Goal: Navigation & Orientation: Find specific page/section

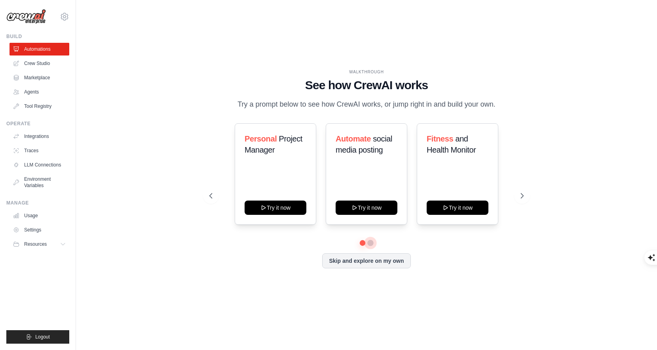
click at [370, 243] on button at bounding box center [370, 243] width 6 height 6
click at [364, 240] on div "Personal Project Manager Try it now Automate social media posting Try it now Fi…" at bounding box center [366, 181] width 314 height 117
click at [363, 240] on button at bounding box center [363, 243] width 6 height 6
click at [65, 17] on icon at bounding box center [65, 17] width 10 height 10
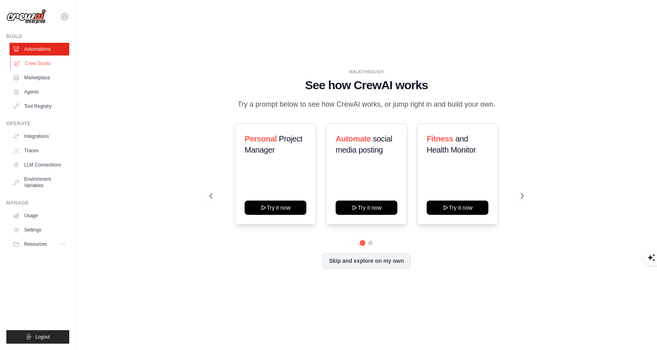
click at [36, 60] on link "Crew Studio" at bounding box center [40, 63] width 60 height 13
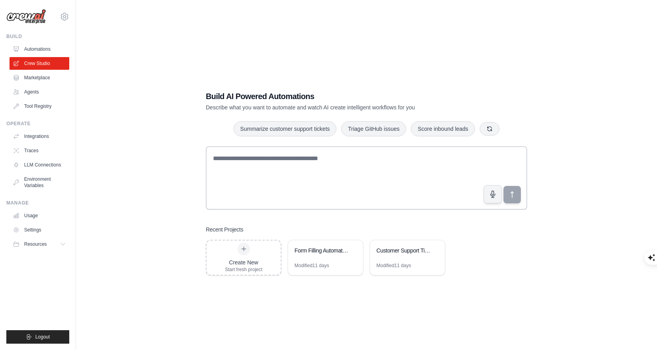
click at [34, 44] on link "Automations" at bounding box center [40, 49] width 60 height 13
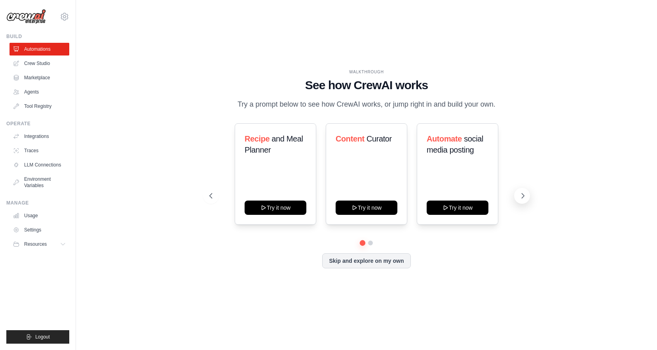
click at [524, 192] on icon at bounding box center [523, 196] width 8 height 8
click at [544, 179] on div "WALKTHROUGH See how [PERSON_NAME] works Try a prompt below to see how [PERSON_N…" at bounding box center [367, 175] width 556 height 334
click at [557, 160] on div "WALKTHROUGH See how [PERSON_NAME] works Try a prompt below to see how [PERSON_N…" at bounding box center [367, 175] width 556 height 334
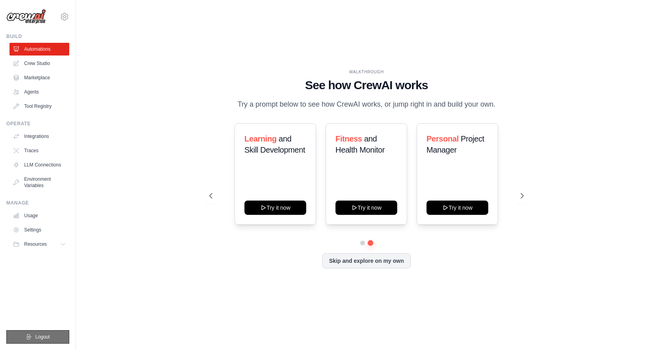
click at [51, 336] on button "Logout" at bounding box center [37, 336] width 63 height 13
